Goal: Transaction & Acquisition: Subscribe to service/newsletter

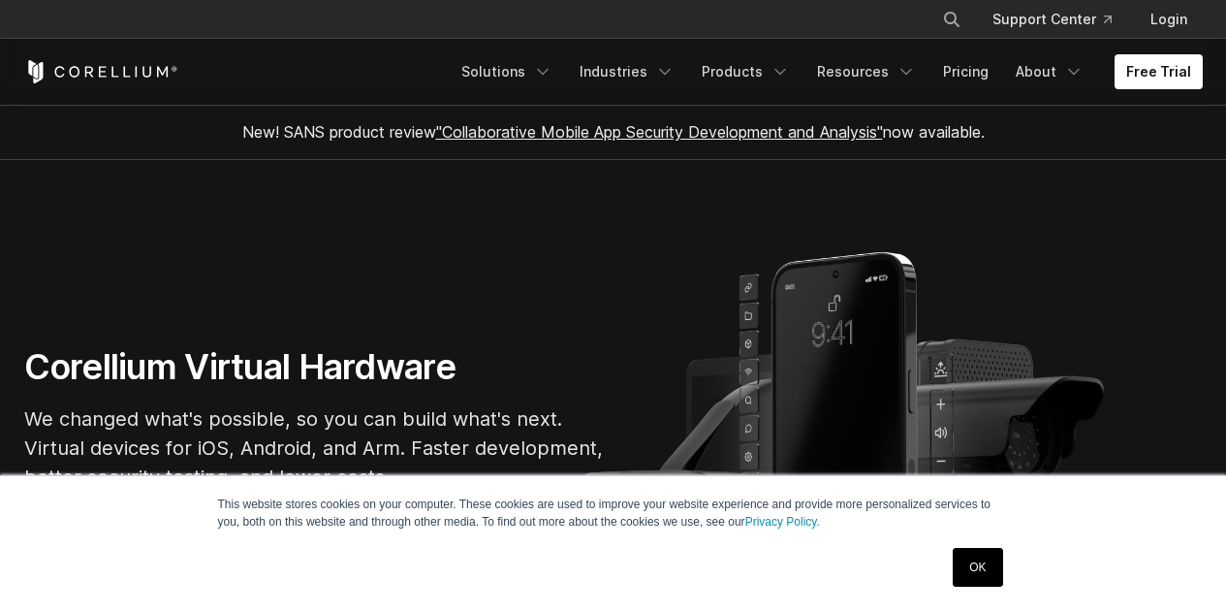
click at [980, 575] on link "OK" at bounding box center [977, 567] width 49 height 39
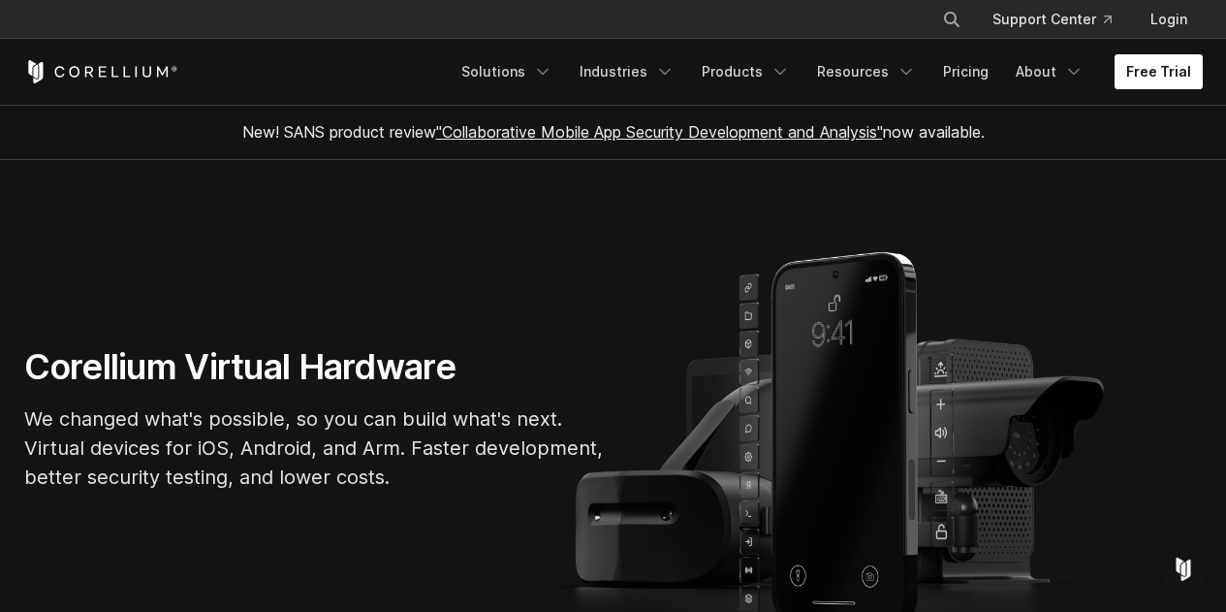
click at [1183, 71] on link "Free Trial" at bounding box center [1159, 71] width 88 height 35
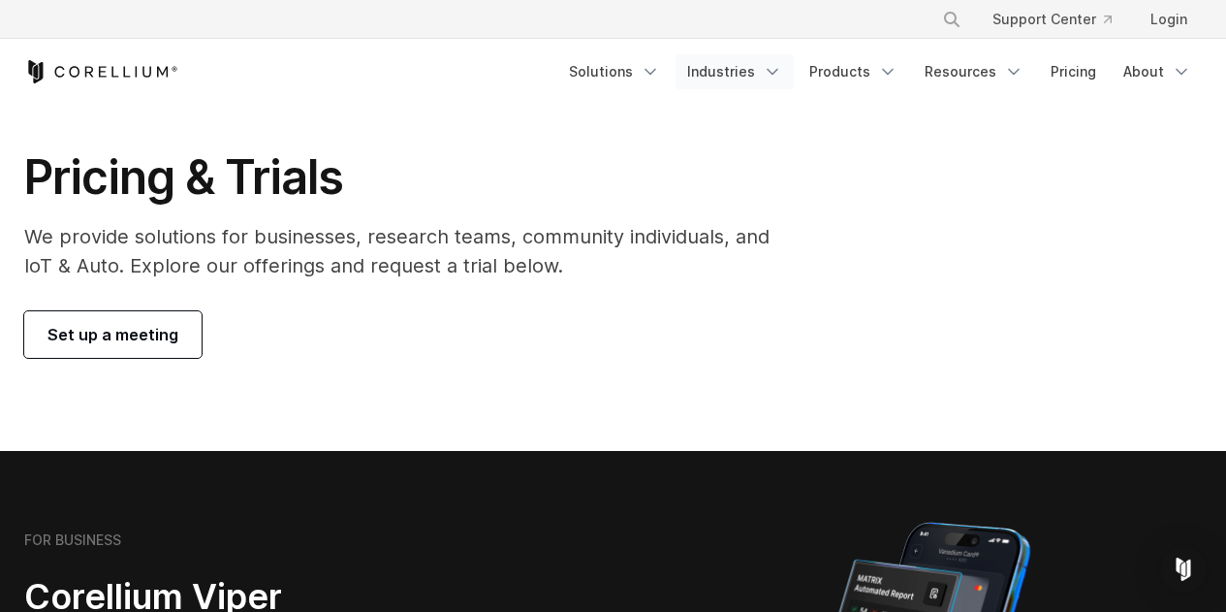
click at [744, 79] on link "Industries" at bounding box center [735, 71] width 118 height 35
